Goal: Information Seeking & Learning: Learn about a topic

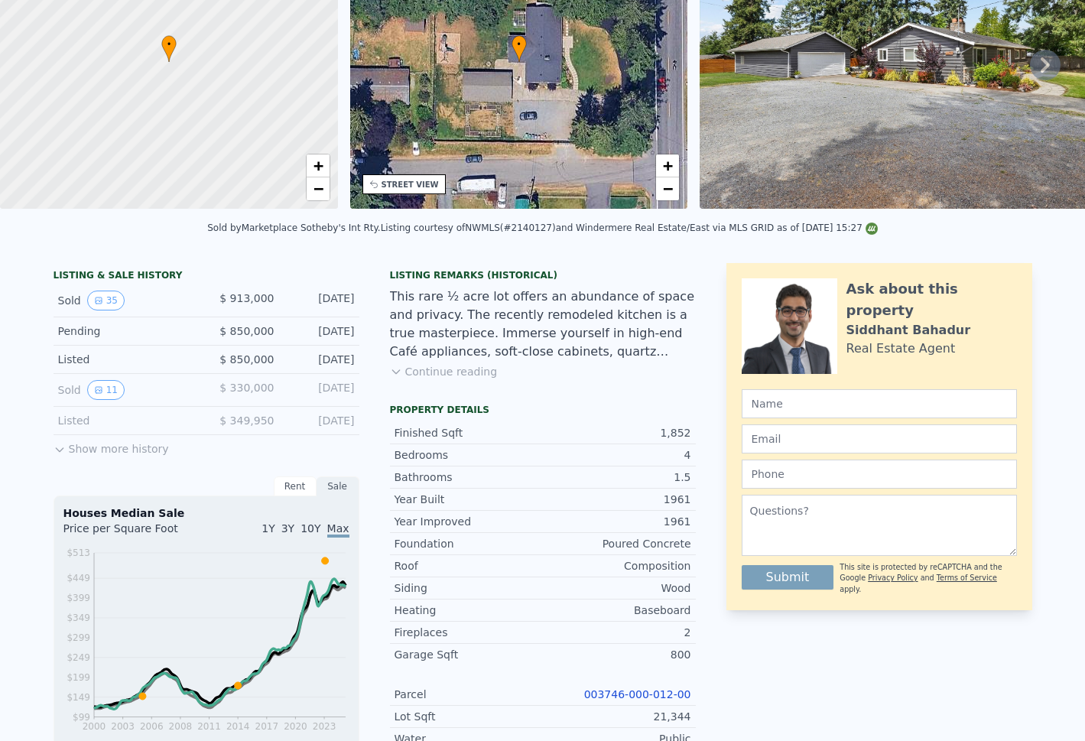
scroll to position [5, 0]
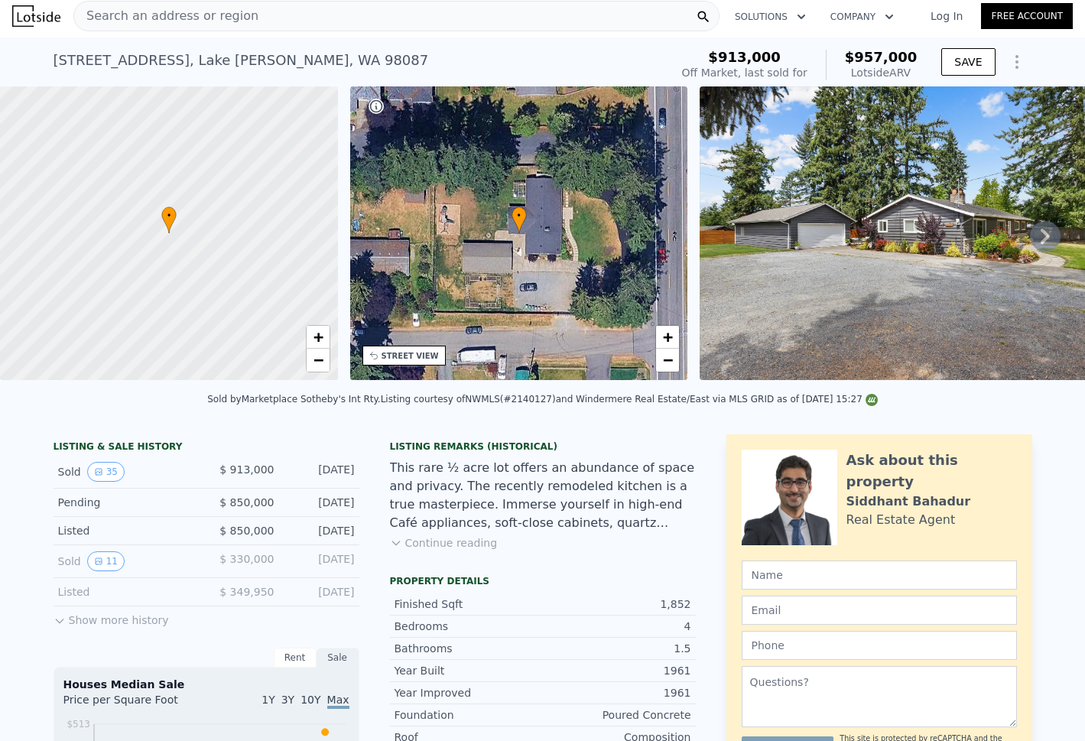
click at [428, 551] on button "Continue reading" at bounding box center [444, 542] width 108 height 15
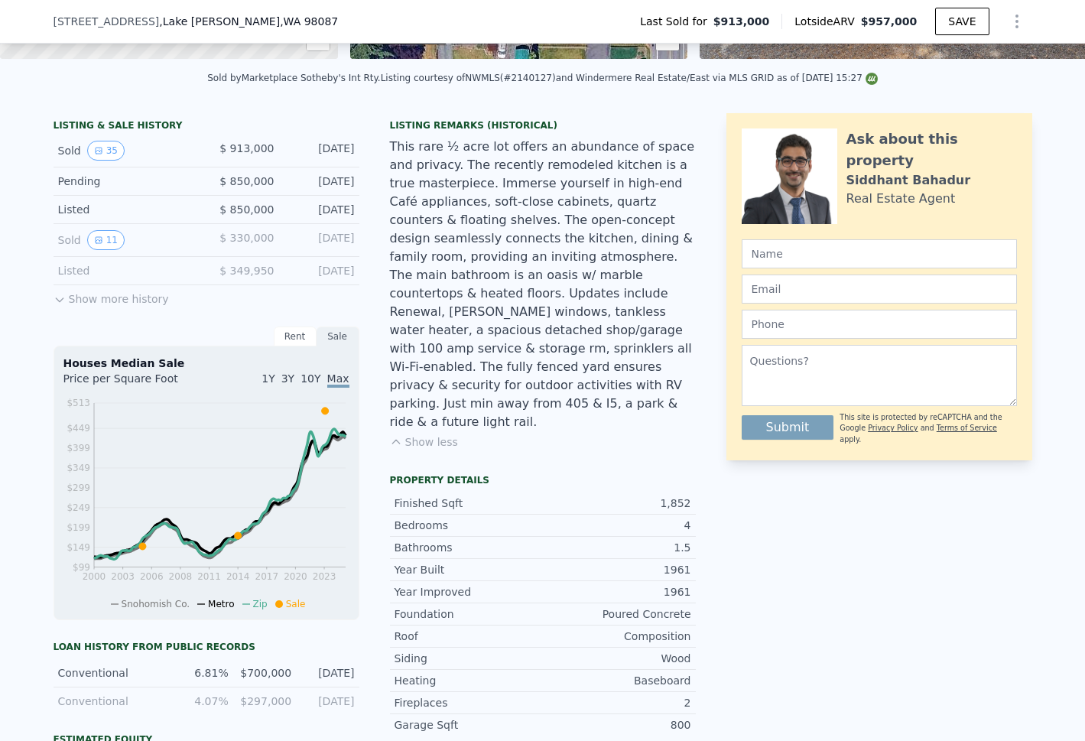
scroll to position [312, 0]
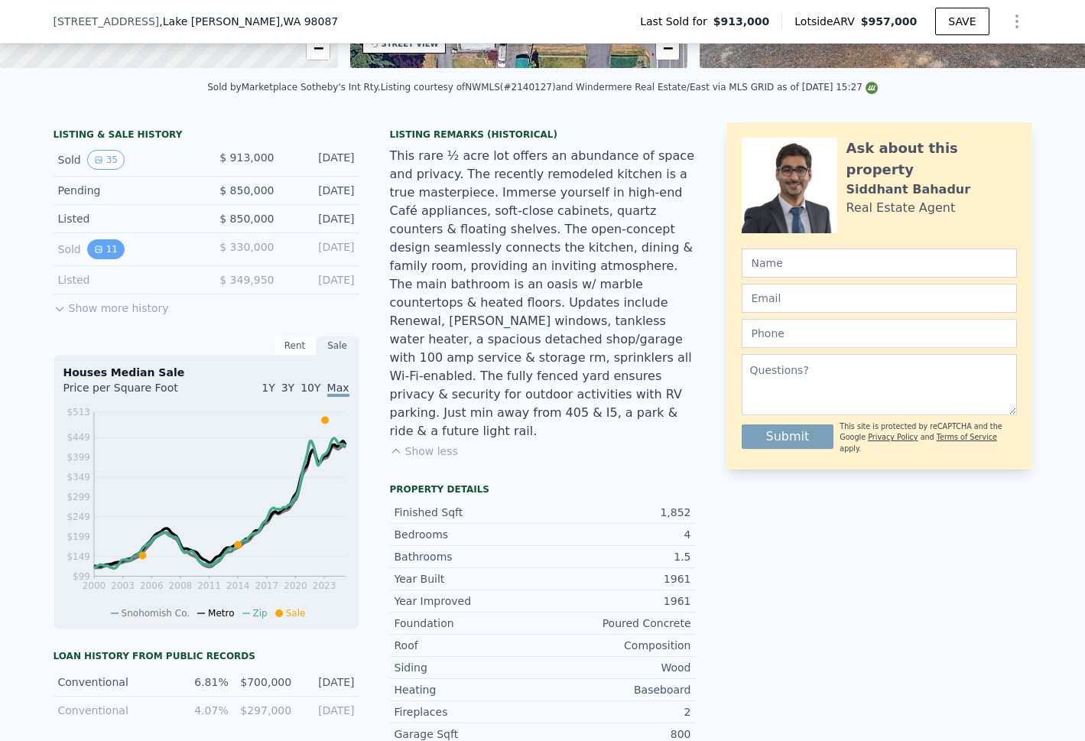
click at [97, 255] on button "11" at bounding box center [105, 249] width 37 height 20
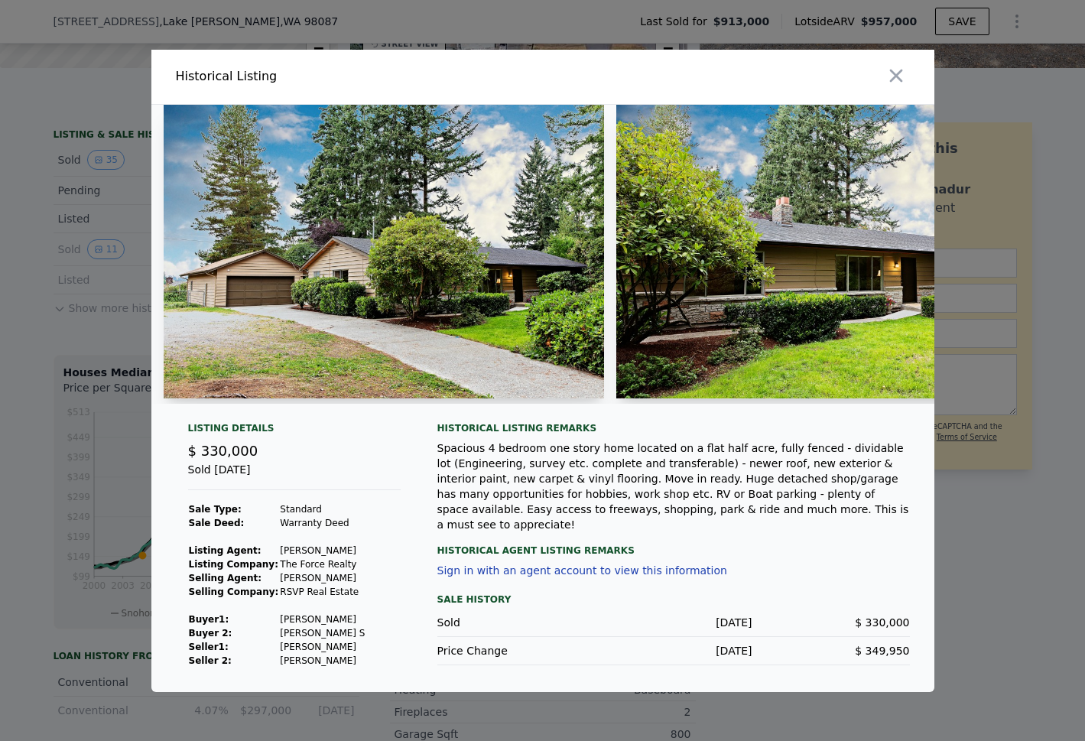
click at [506, 241] on img at bounding box center [384, 252] width 441 height 294
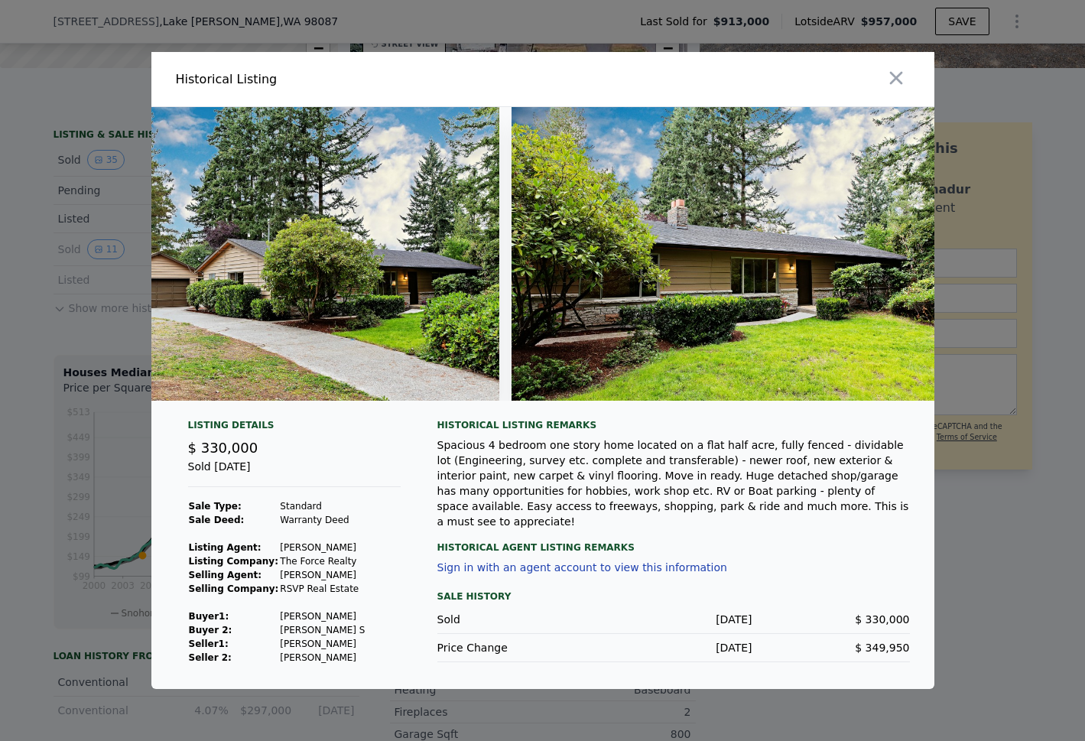
scroll to position [0, 0]
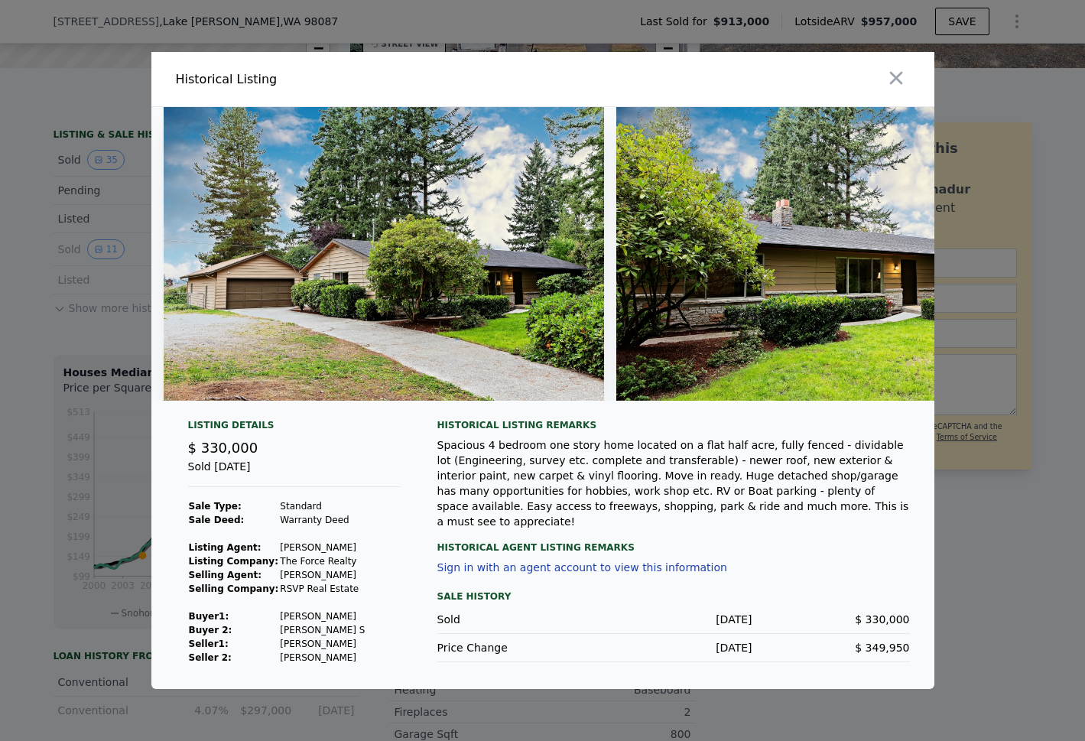
click at [342, 288] on img at bounding box center [384, 254] width 441 height 294
click at [466, 216] on img at bounding box center [384, 254] width 441 height 294
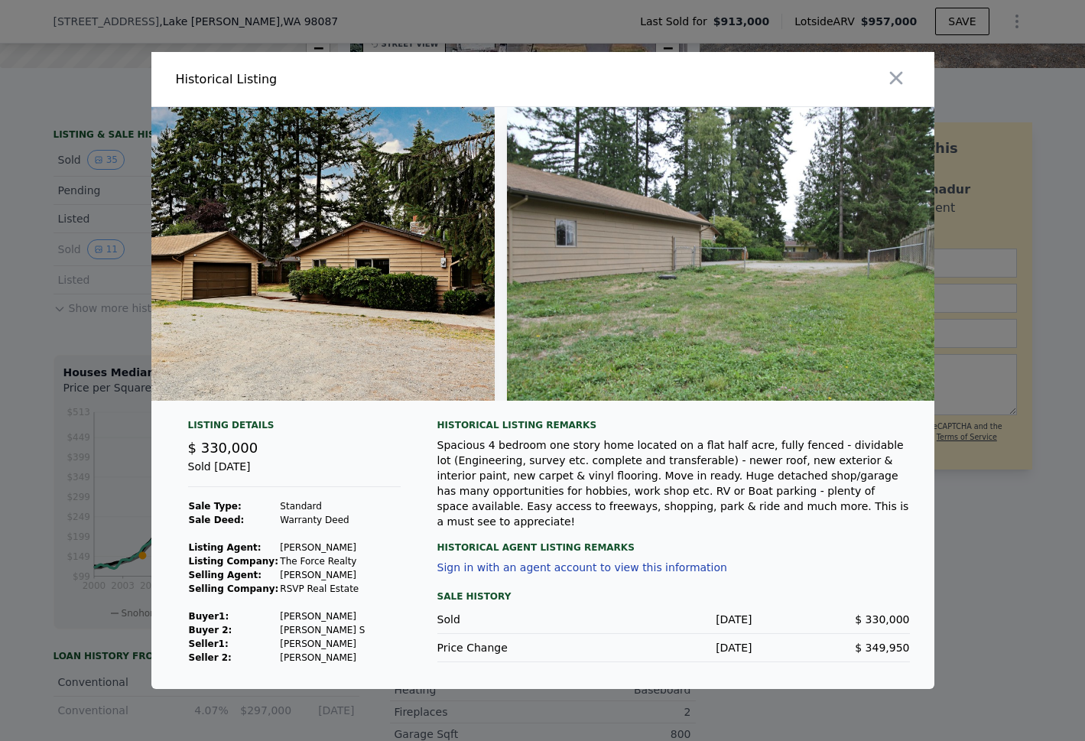
scroll to position [0, 4029]
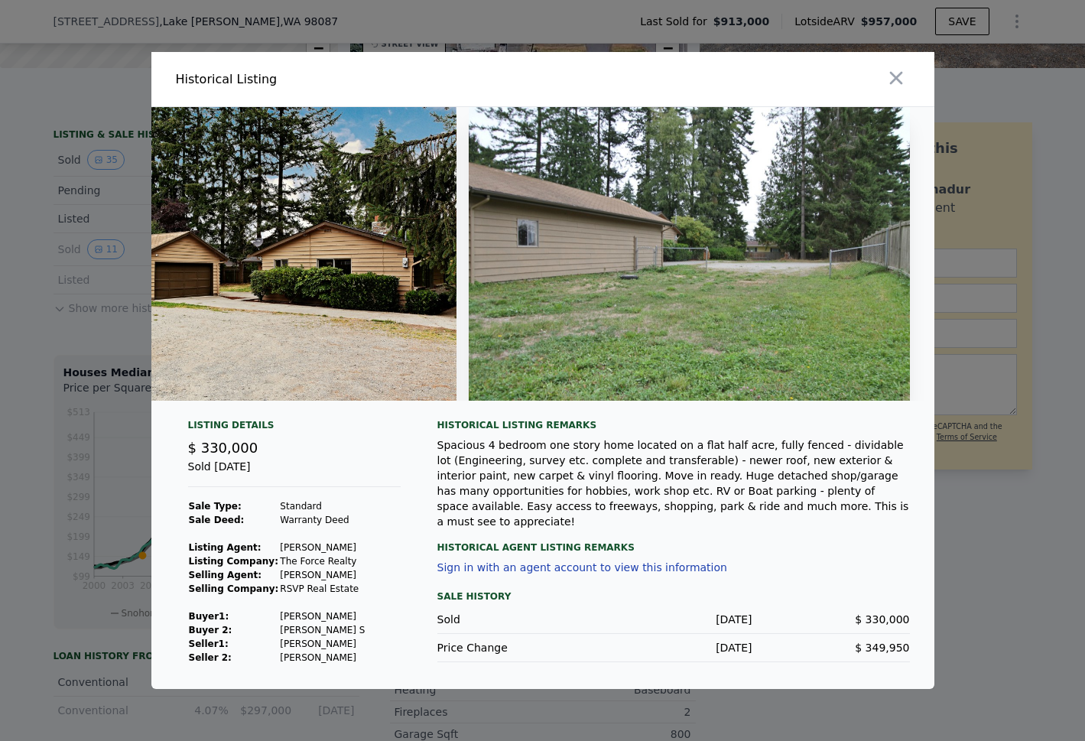
click at [668, 495] on div "Spacious 4 bedroom one story home located on a flat half acre, fully fenced - d…" at bounding box center [673, 483] width 473 height 92
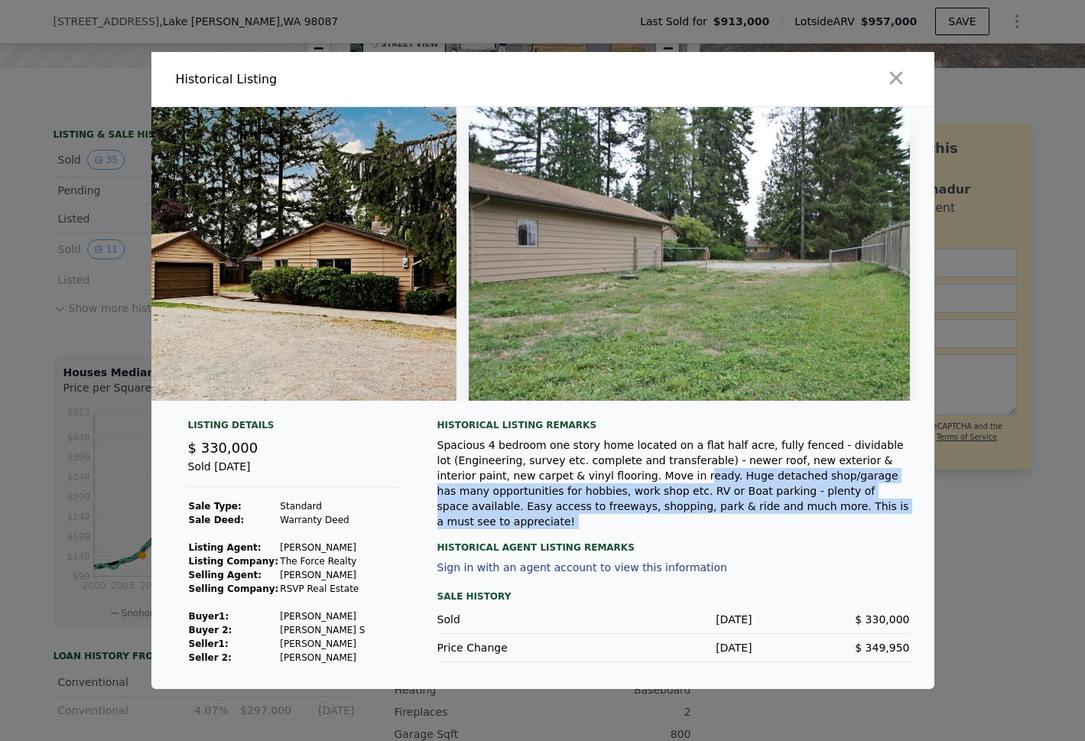
drag, startPoint x: 619, startPoint y: 487, endPoint x: 809, endPoint y: 522, distance: 193.5
click at [808, 522] on div "Historical Listing remarks Spacious 4 bedroom one story home located on a flat …" at bounding box center [673, 542] width 473 height 246
click at [828, 529] on div "Historical Agent Listing Remarks" at bounding box center [673, 541] width 473 height 24
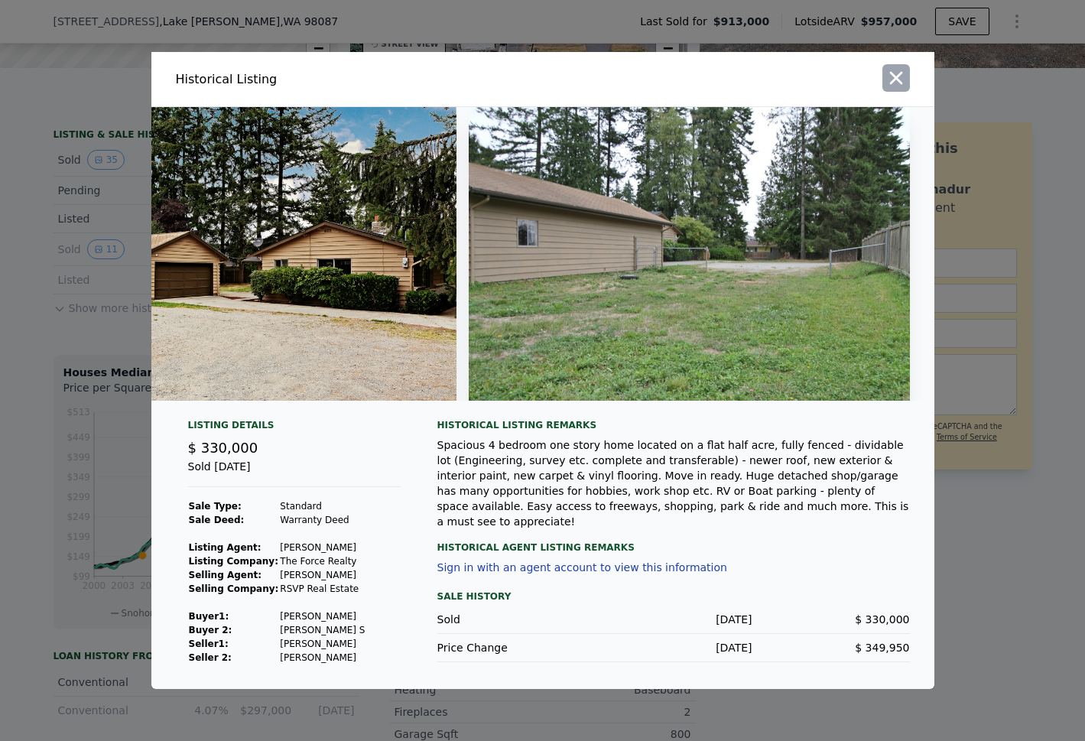
click at [896, 68] on icon "button" at bounding box center [896, 77] width 21 height 21
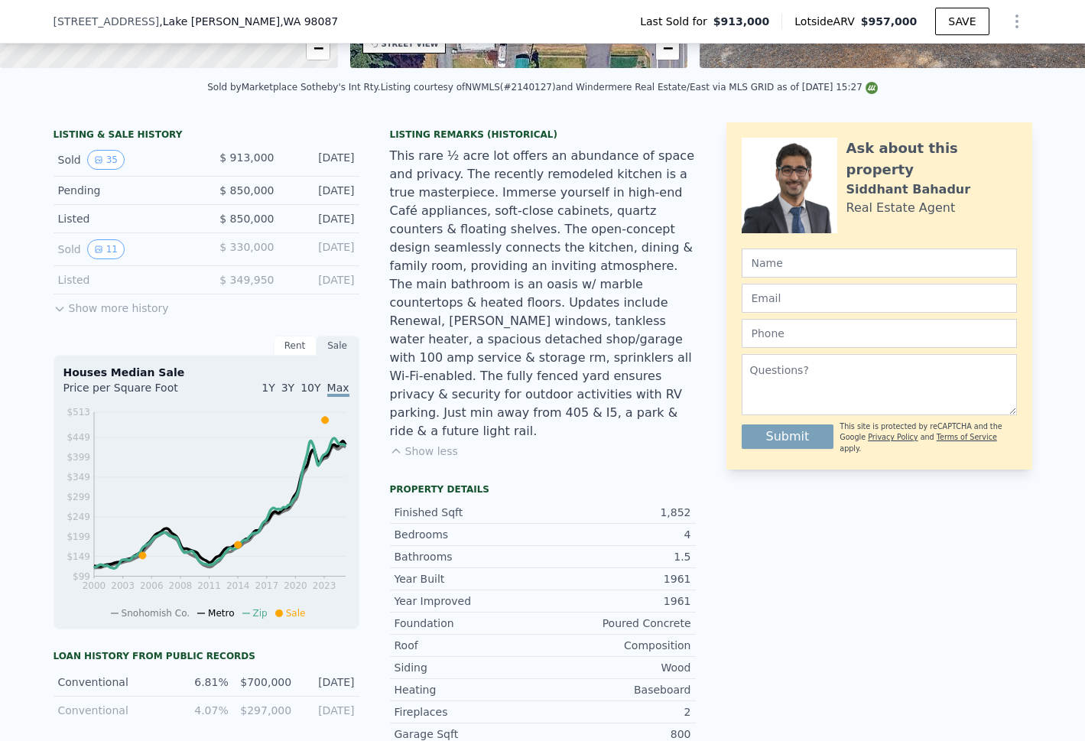
scroll to position [342, 0]
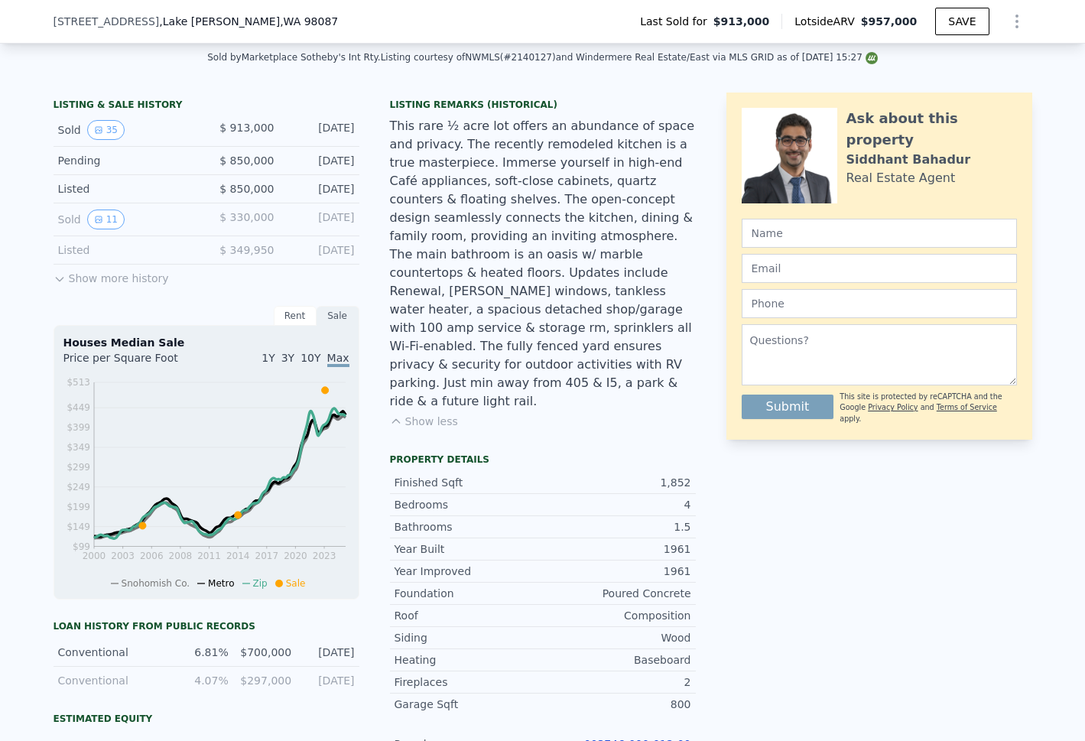
click at [102, 286] on button "Show more history" at bounding box center [111, 275] width 115 height 21
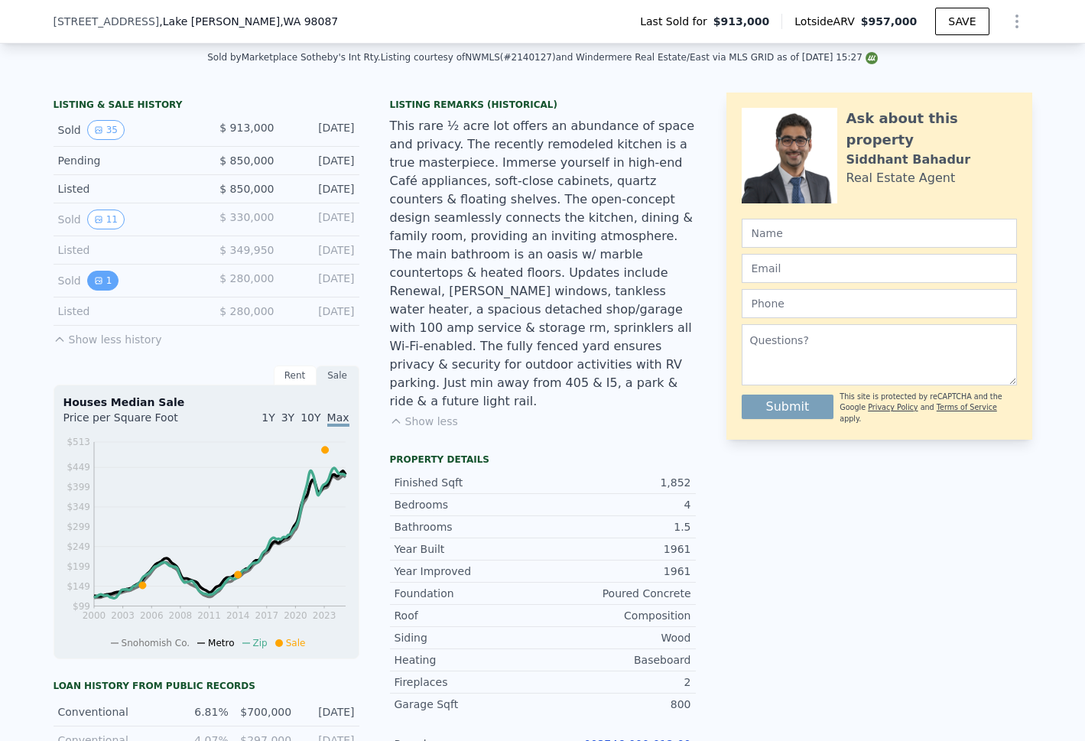
click at [101, 288] on button "1" at bounding box center [103, 281] width 32 height 20
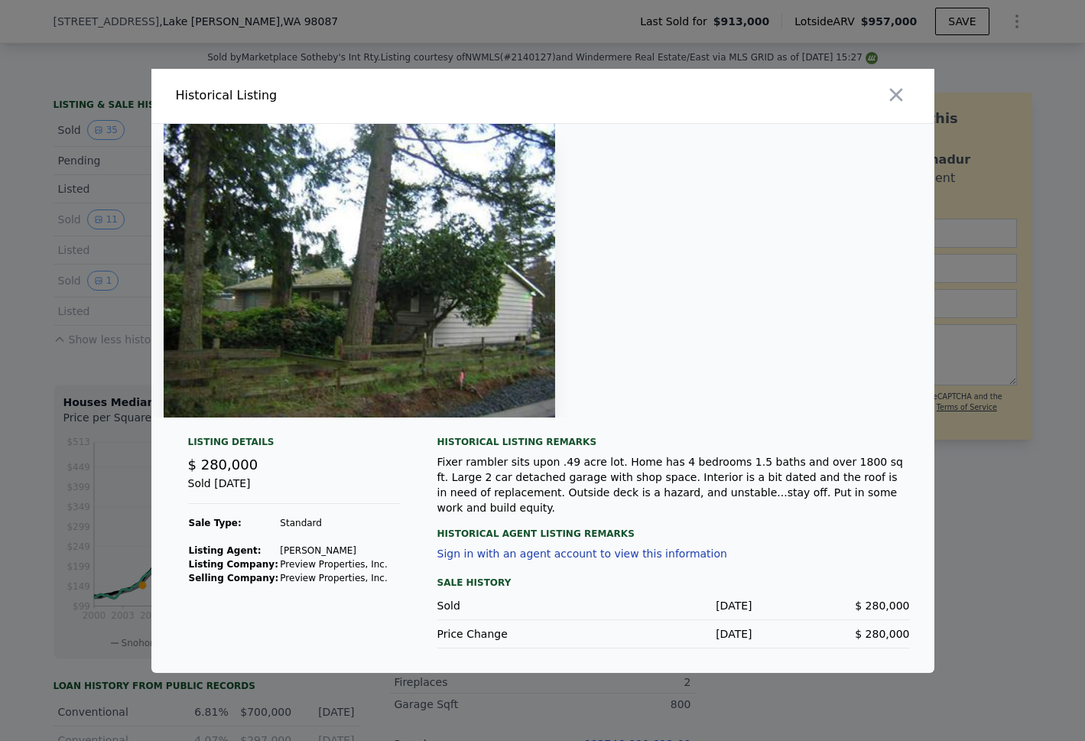
click at [113, 273] on div at bounding box center [542, 370] width 1085 height 741
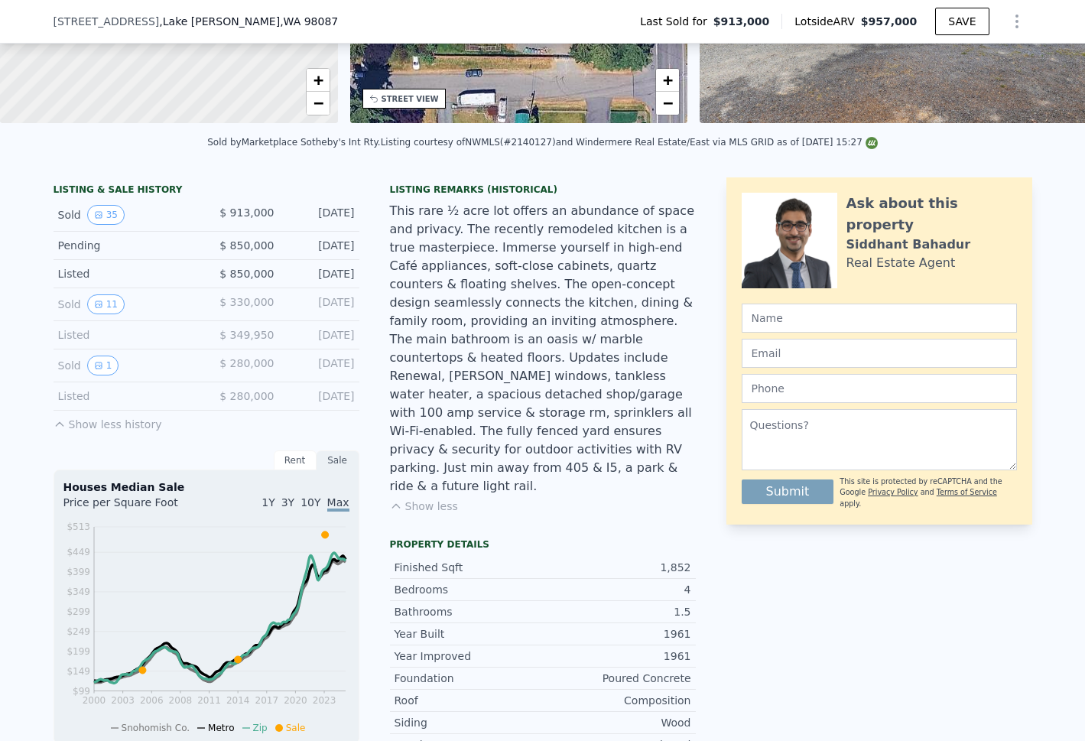
scroll to position [253, 0]
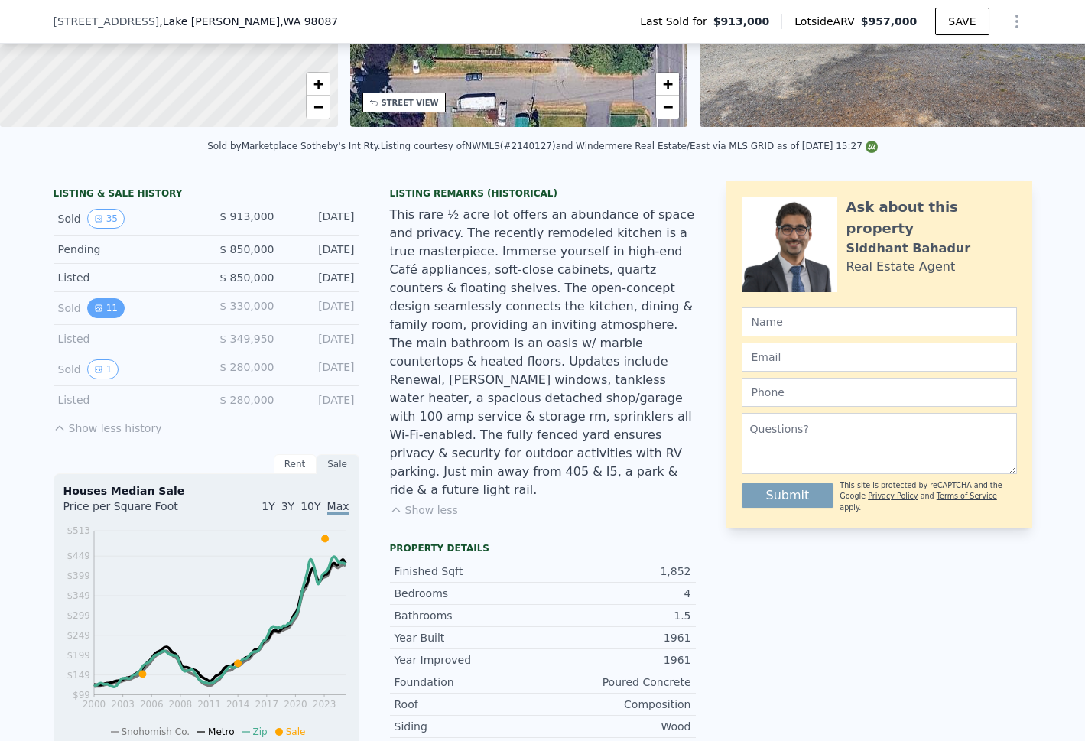
click at [107, 318] on button "11" at bounding box center [105, 308] width 37 height 20
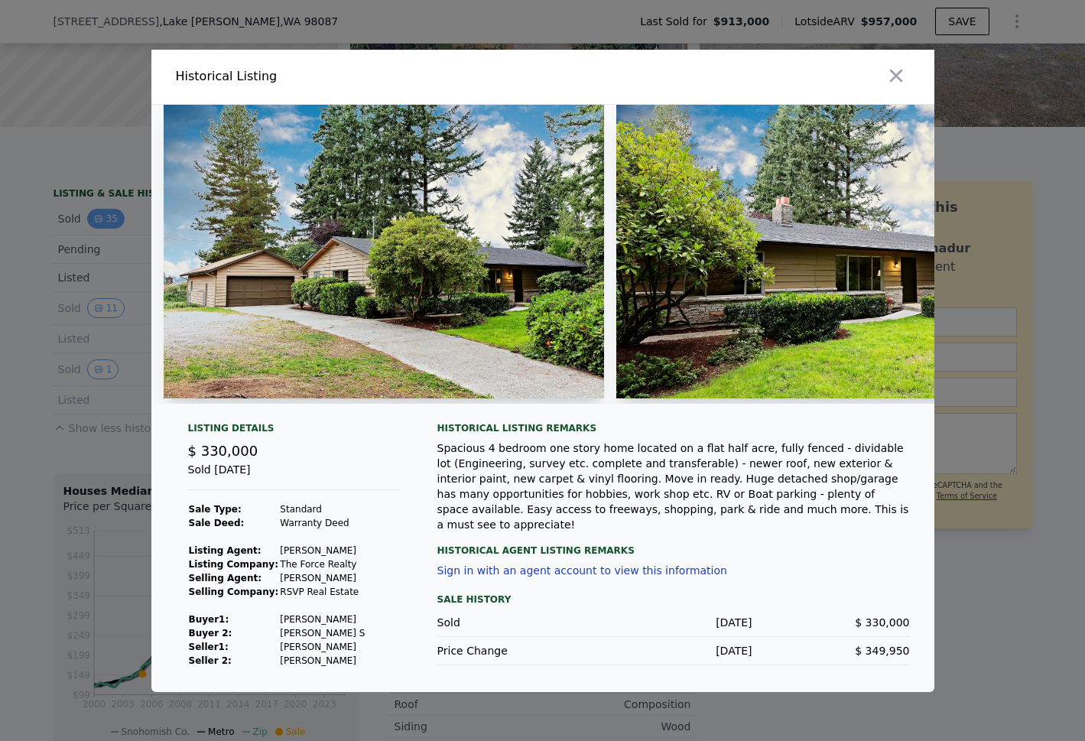
click at [88, 229] on div at bounding box center [542, 370] width 1085 height 741
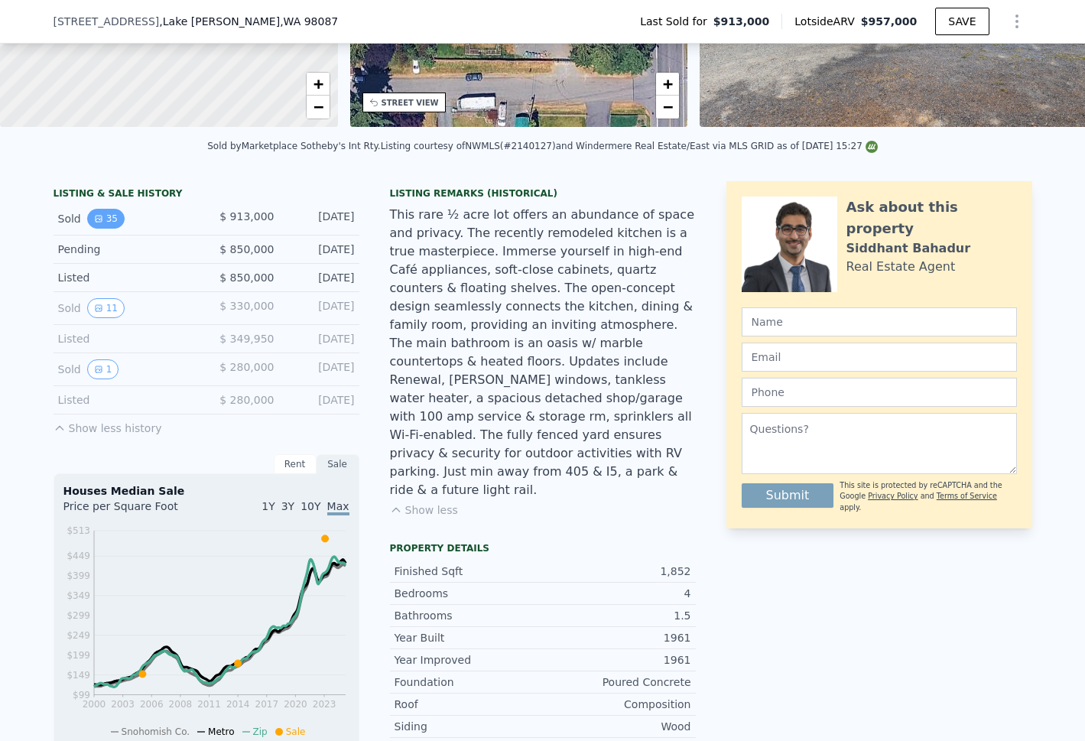
click at [96, 222] on icon "View historical data" at bounding box center [99, 219] width 6 height 6
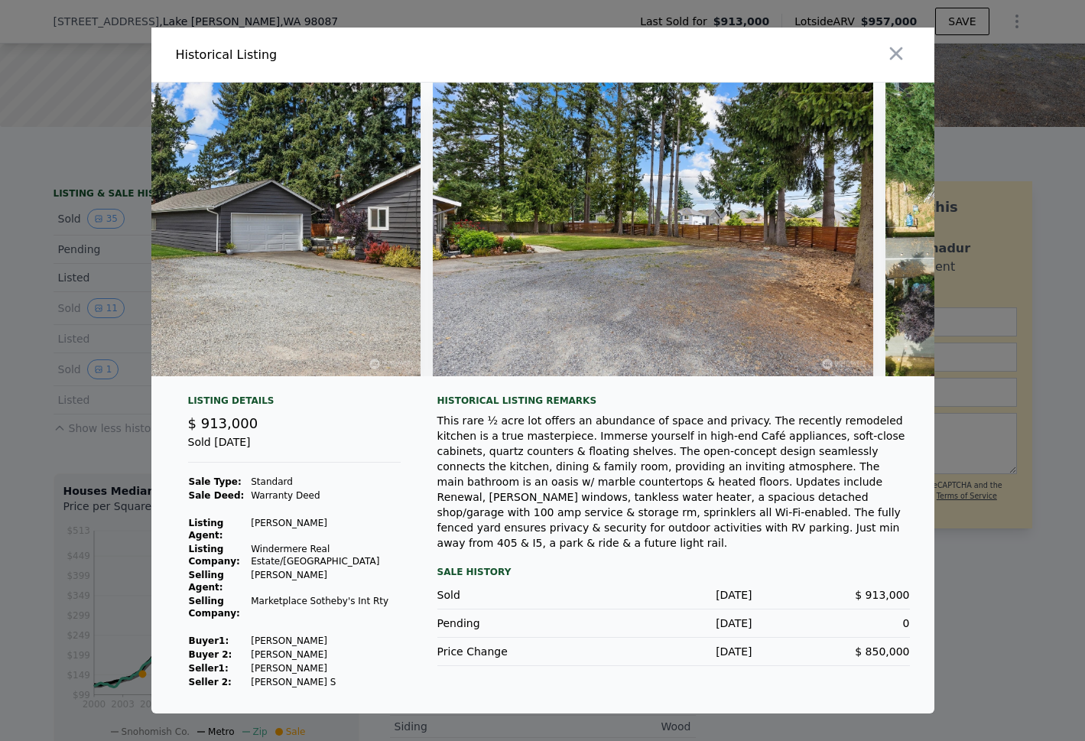
scroll to position [0, 14661]
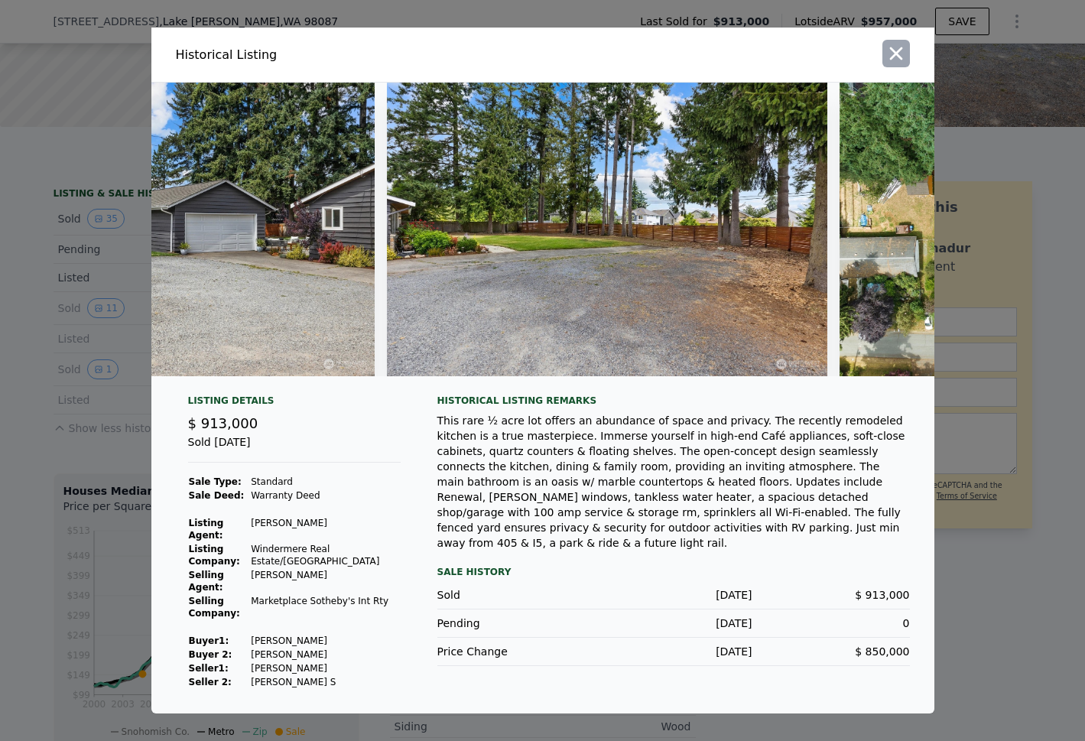
click at [903, 60] on icon "button" at bounding box center [896, 53] width 21 height 21
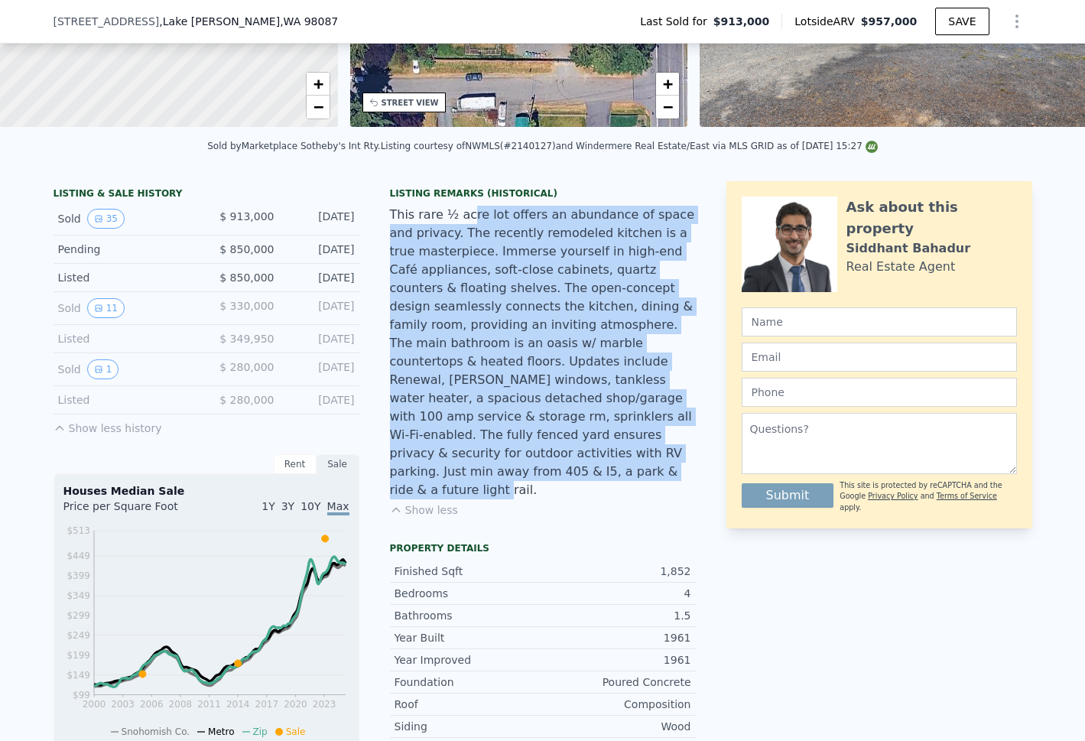
drag, startPoint x: 619, startPoint y: 454, endPoint x: 460, endPoint y: 216, distance: 286.2
click at [460, 216] on div "This rare ½ acre lot offers an abundance of space and privacy. The recently rem…" at bounding box center [543, 353] width 306 height 294
click at [492, 286] on div "This rare ½ acre lot offers an abundance of space and privacy. The recently rem…" at bounding box center [543, 353] width 306 height 294
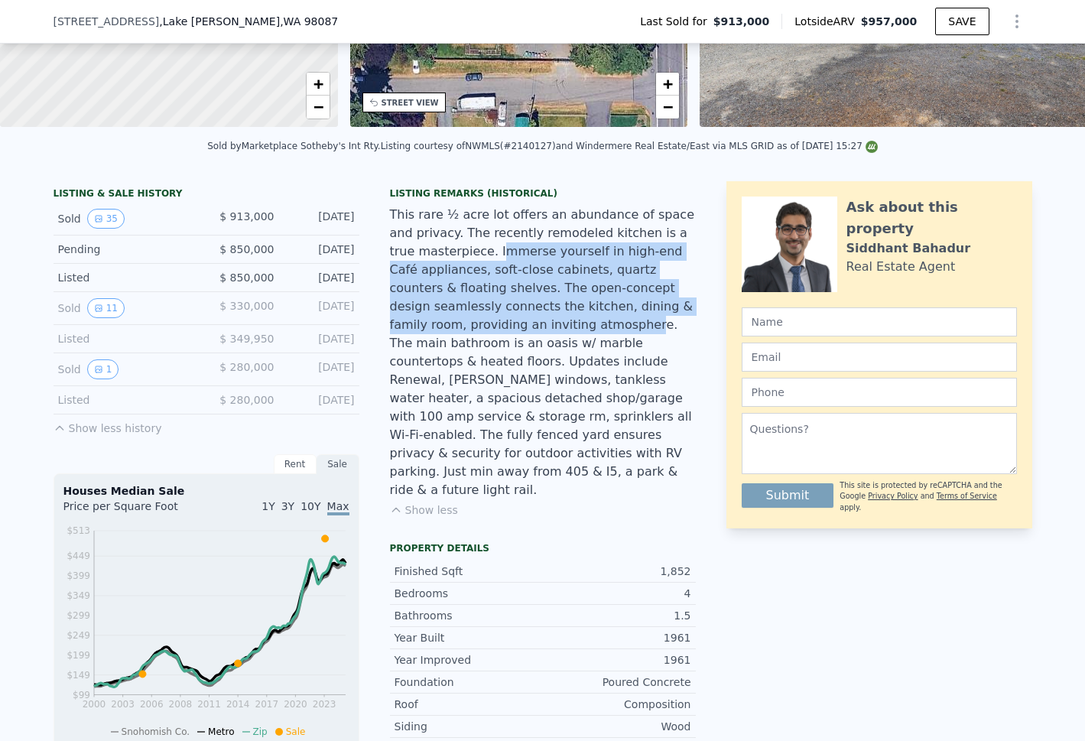
drag, startPoint x: 464, startPoint y: 253, endPoint x: 503, endPoint y: 340, distance: 95.2
click at [502, 340] on div "This rare ½ acre lot offers an abundance of space and privacy. The recently rem…" at bounding box center [543, 353] width 306 height 294
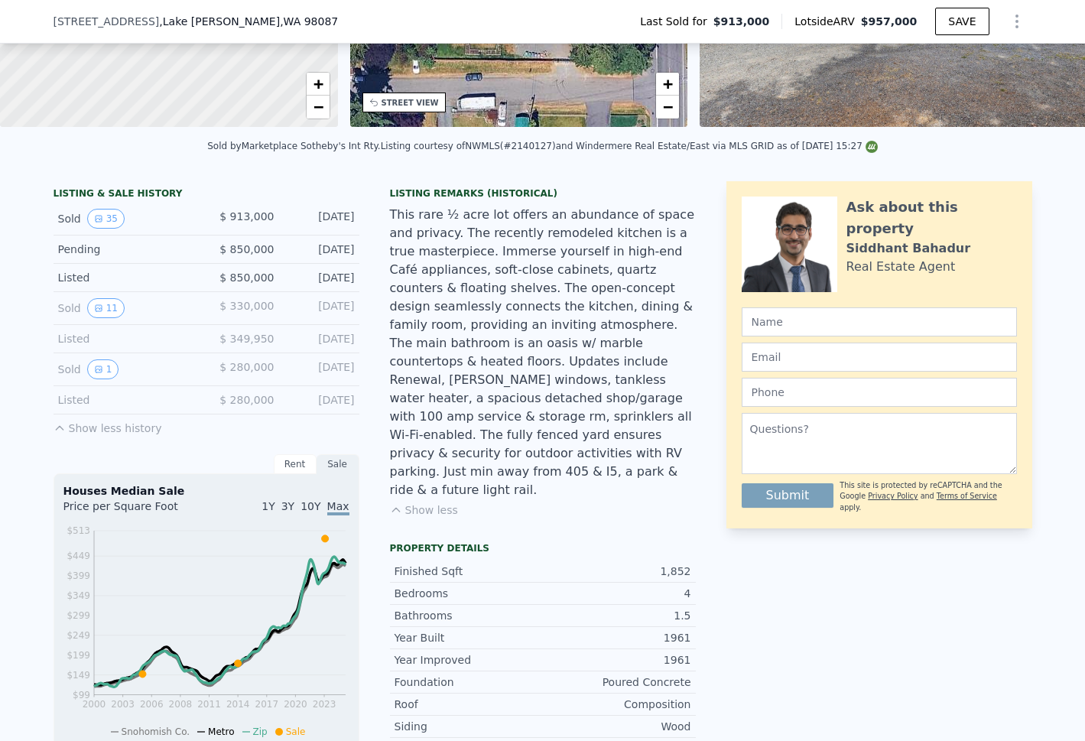
click at [512, 354] on div "This rare ½ acre lot offers an abundance of space and privacy. The recently rem…" at bounding box center [543, 353] width 306 height 294
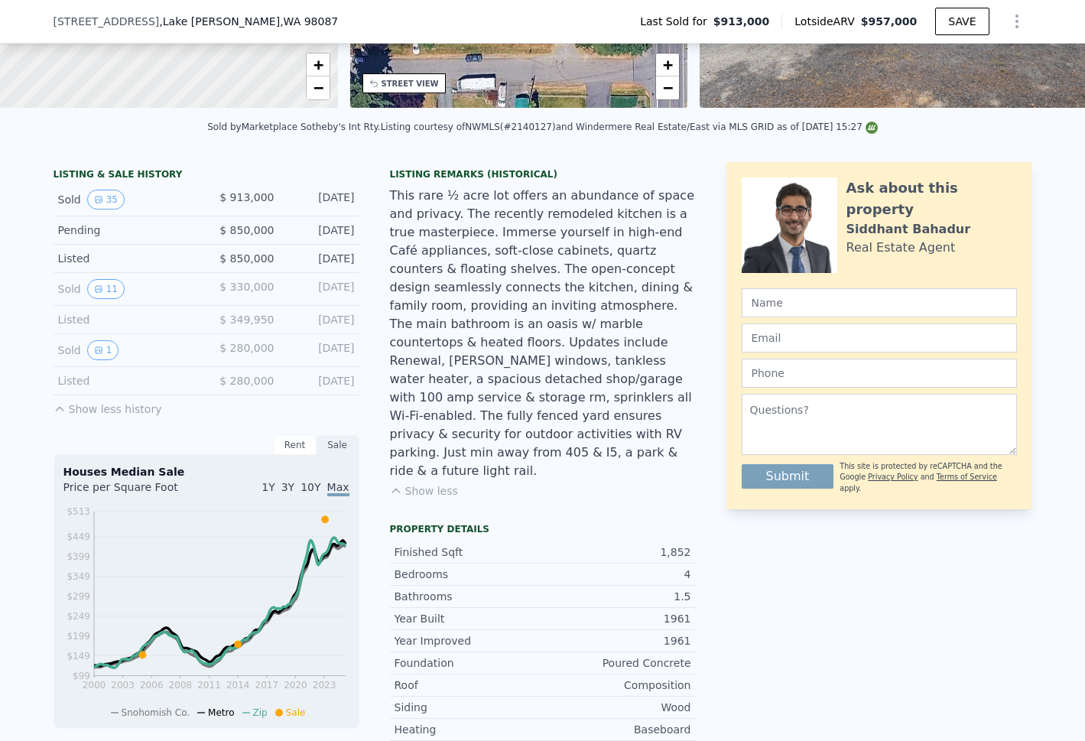
scroll to position [273, 0]
click at [93, 359] on button "1" at bounding box center [103, 350] width 32 height 20
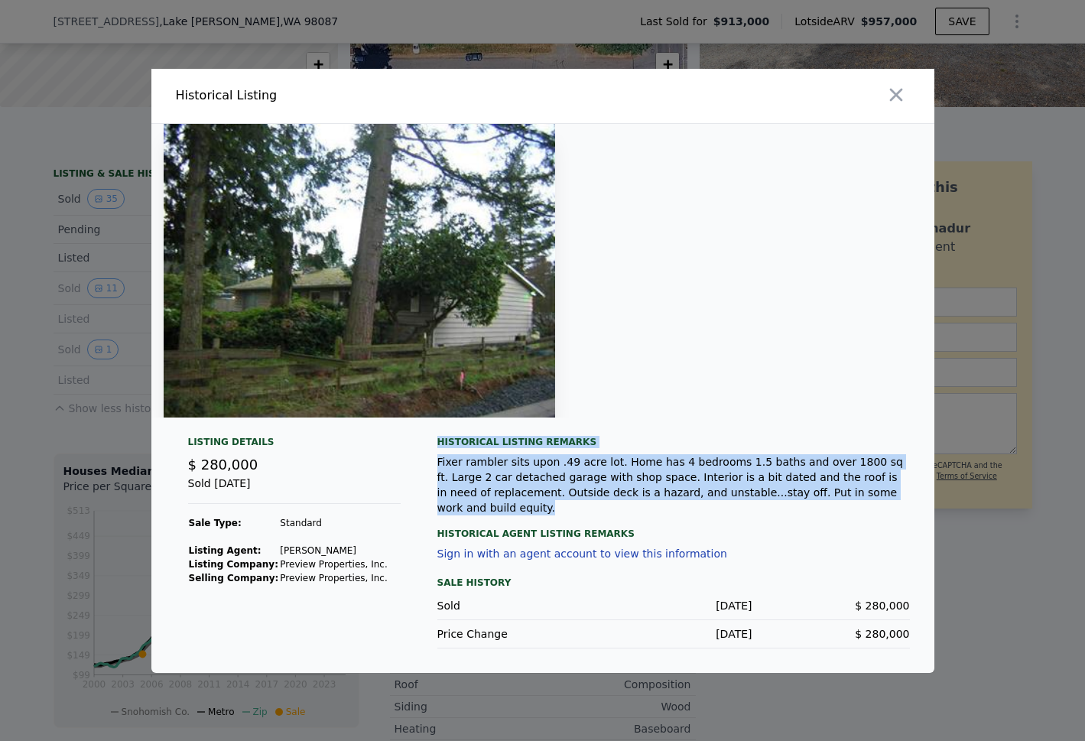
drag, startPoint x: 504, startPoint y: 504, endPoint x: 424, endPoint y: 437, distance: 103.7
click at [424, 437] on div "Listing Details $ 280,000 Sold [DATE] Sale Type: Standard Listing Agent: Rich W…" at bounding box center [542, 554] width 783 height 237
click at [477, 489] on div "Fixer rambler sits upon .49 acre lot. Home has 4 bedrooms 1.5 baths and over 18…" at bounding box center [673, 484] width 473 height 61
drag, startPoint x: 503, startPoint y: 514, endPoint x: 436, endPoint y: 437, distance: 102.0
click at [436, 437] on div "Listing Details $ 280,000 Sold [DATE] Sale Type: Standard Listing Agent: Rich W…" at bounding box center [542, 554] width 783 height 237
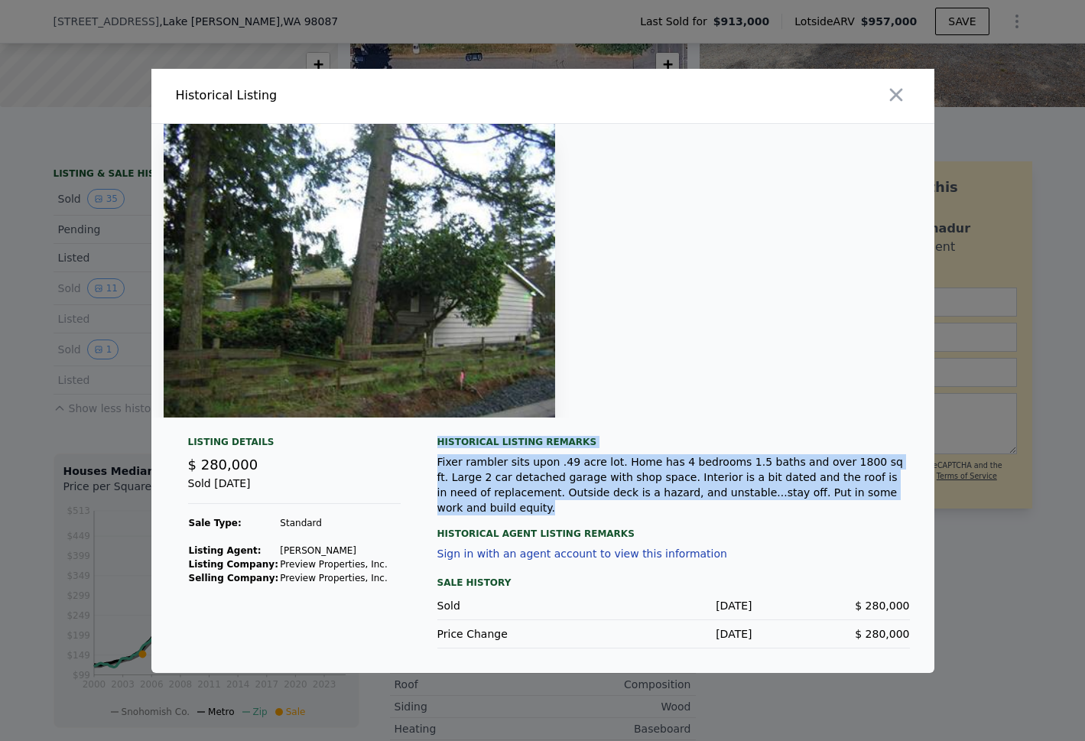
click at [516, 471] on div "Fixer rambler sits upon .49 acre lot. Home has 4 bedrooms 1.5 baths and over 18…" at bounding box center [673, 484] width 473 height 61
drag, startPoint x: 525, startPoint y: 521, endPoint x: 428, endPoint y: 437, distance: 128.0
click at [428, 437] on div "Listing Details $ 280,000 Sold [DATE] Sale Type: Standard Listing Agent: Rich W…" at bounding box center [542, 554] width 783 height 237
click at [484, 488] on div "Fixer rambler sits upon .49 acre lot. Home has 4 bedrooms 1.5 baths and over 18…" at bounding box center [673, 484] width 473 height 61
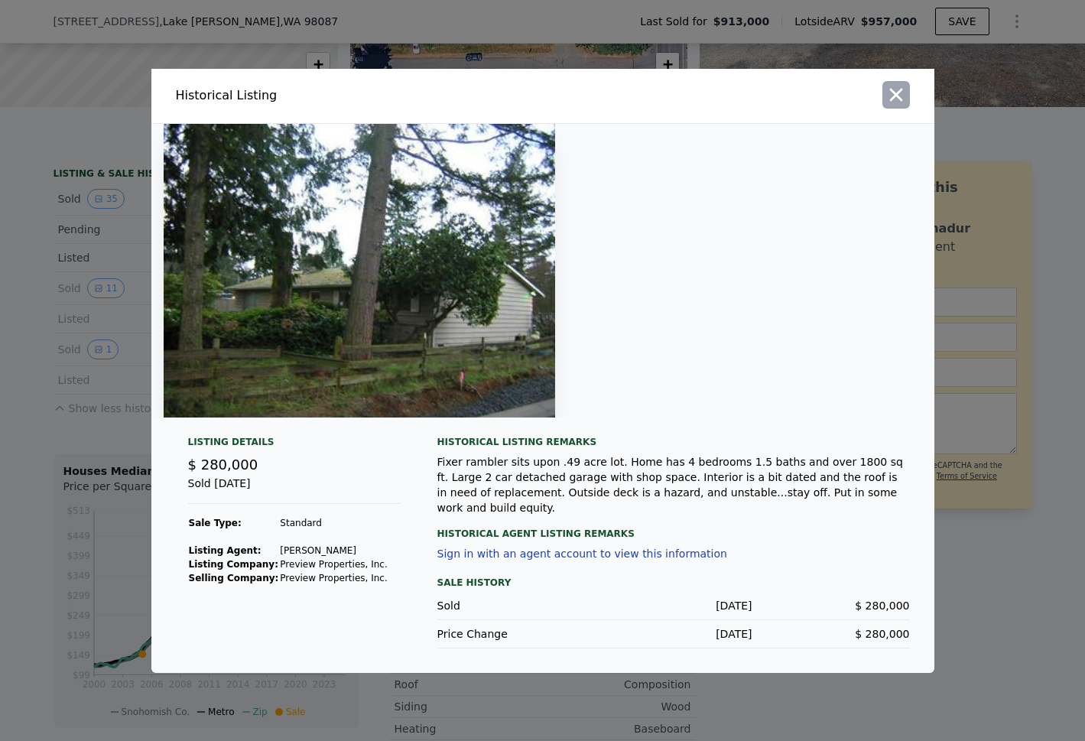
click at [899, 90] on icon "button" at bounding box center [896, 94] width 13 height 13
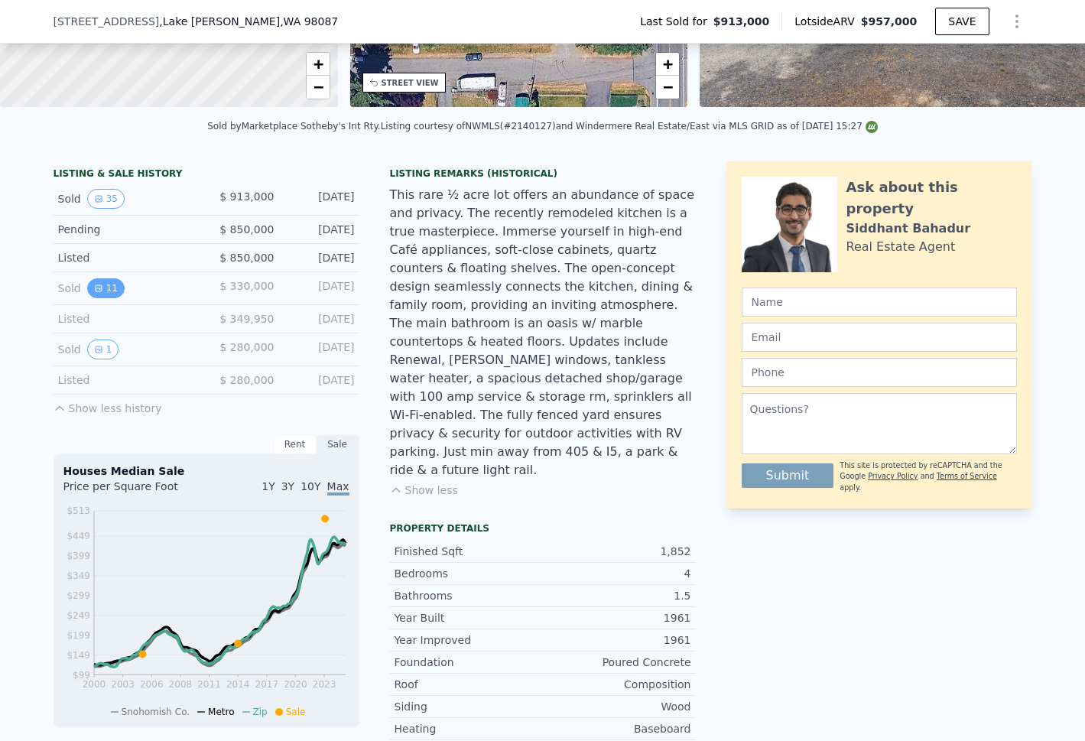
click at [96, 298] on button "11" at bounding box center [105, 288] width 37 height 20
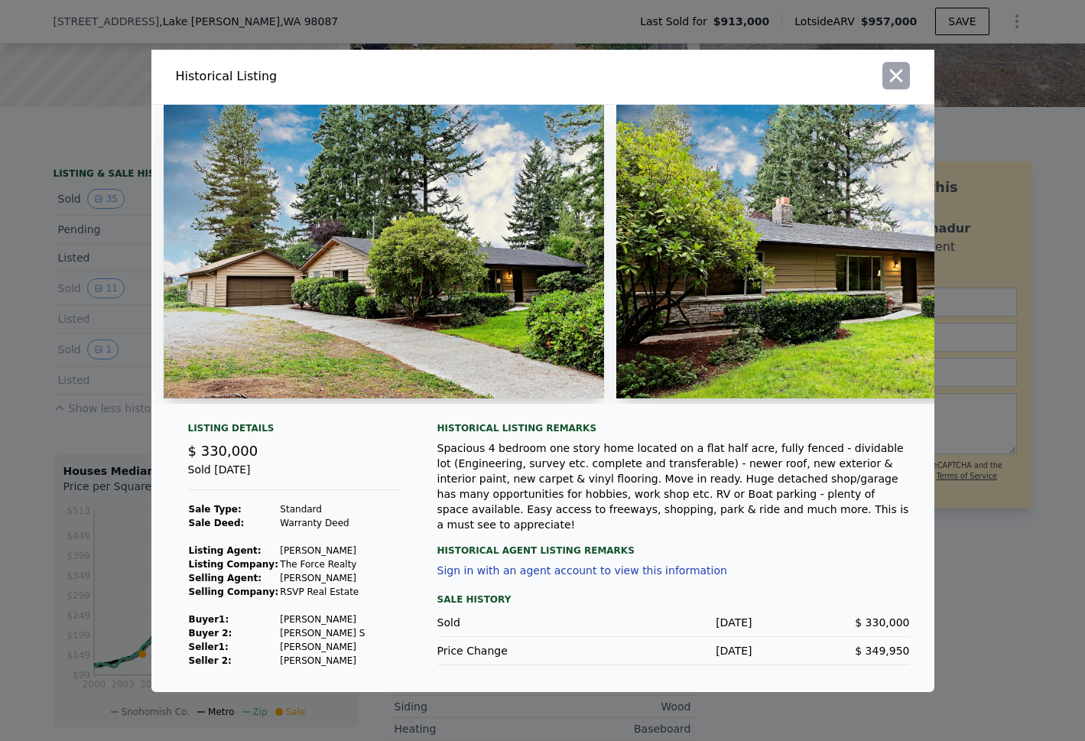
click at [899, 72] on icon "button" at bounding box center [896, 75] width 21 height 21
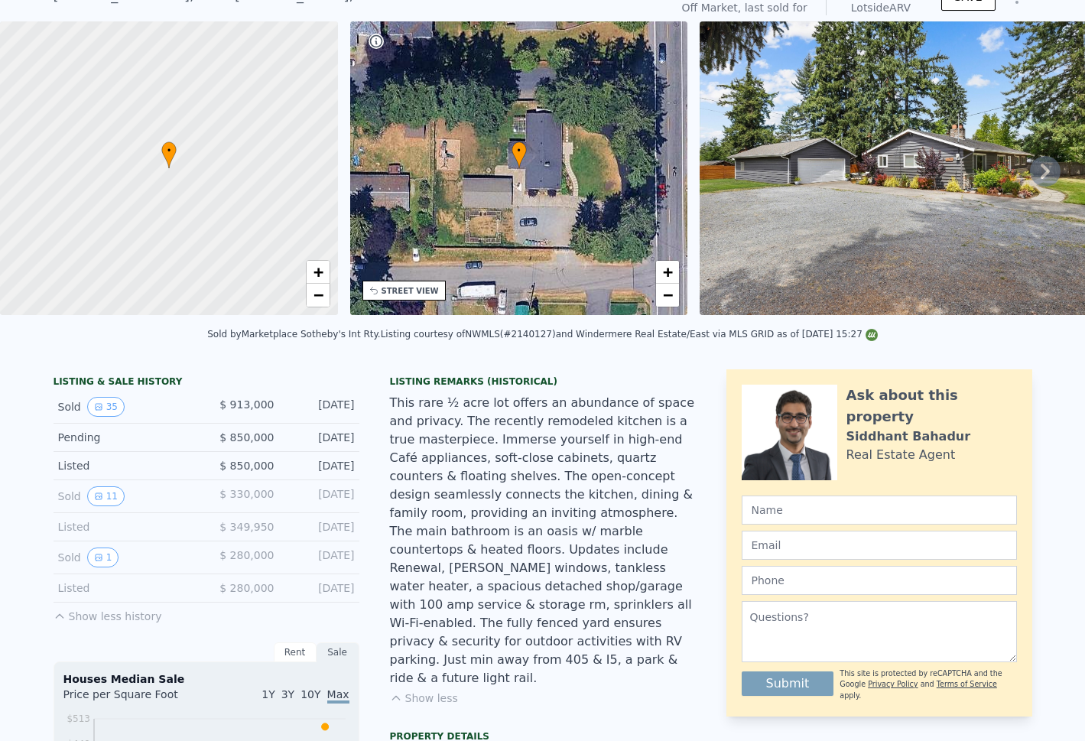
scroll to position [5, 0]
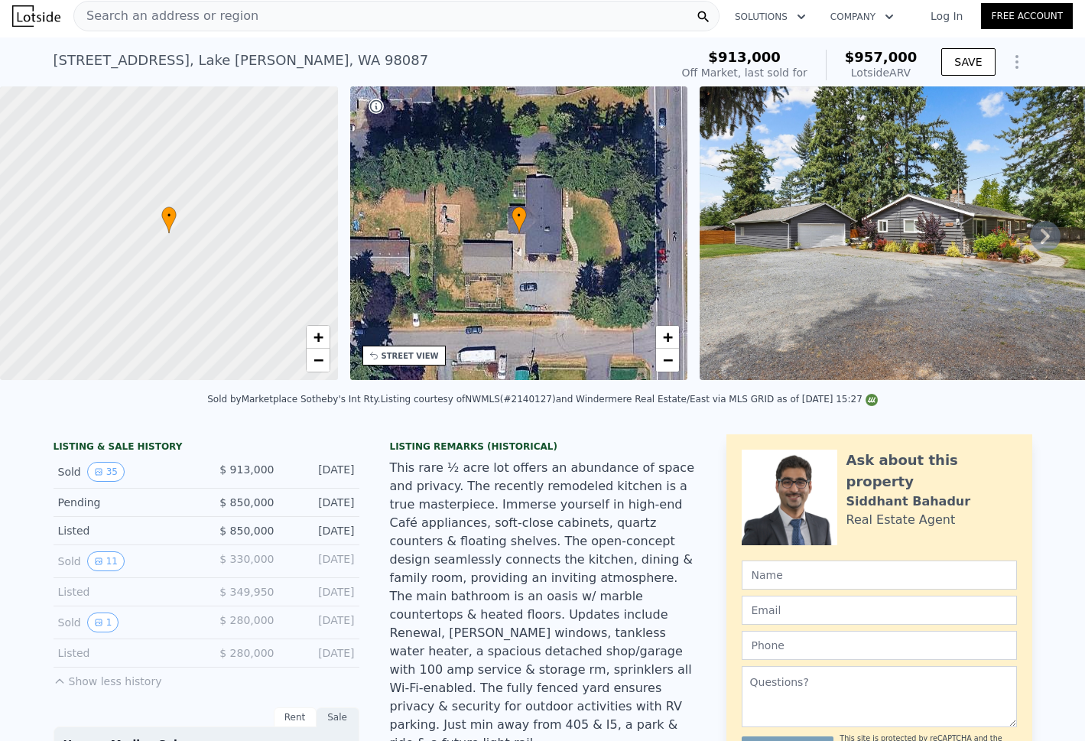
click at [191, 16] on span "Search an address or region" at bounding box center [166, 16] width 184 height 18
